Goal: Navigation & Orientation: Find specific page/section

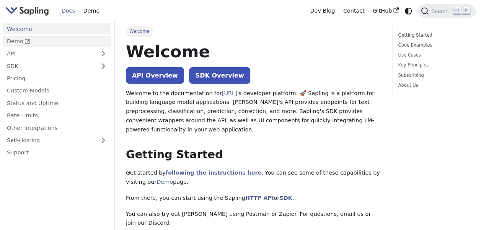
click at [49, 45] on link "Demo" at bounding box center [57, 41] width 108 height 11
